Goal: Navigation & Orientation: Go to known website

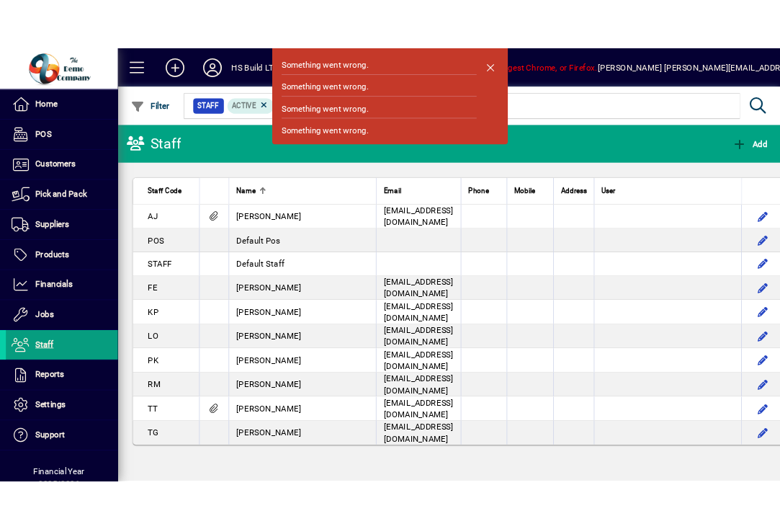
scroll to position [71, 0]
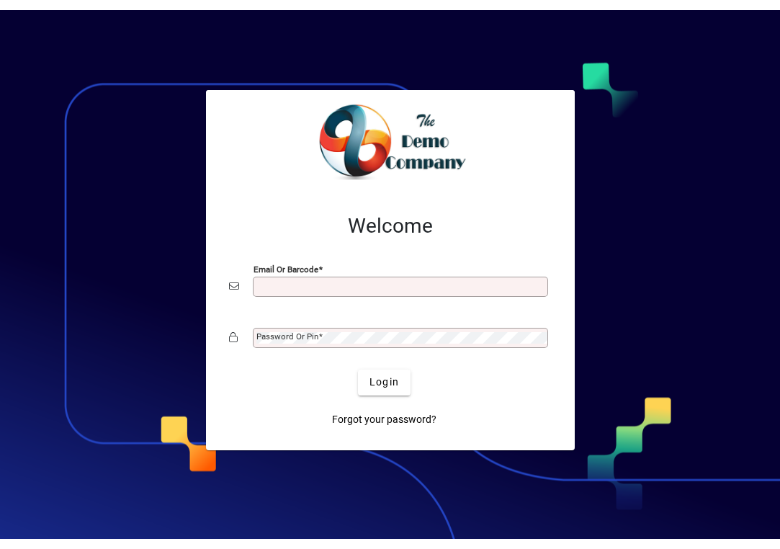
scroll to position [6, 0]
